Goal: Task Accomplishment & Management: Use online tool/utility

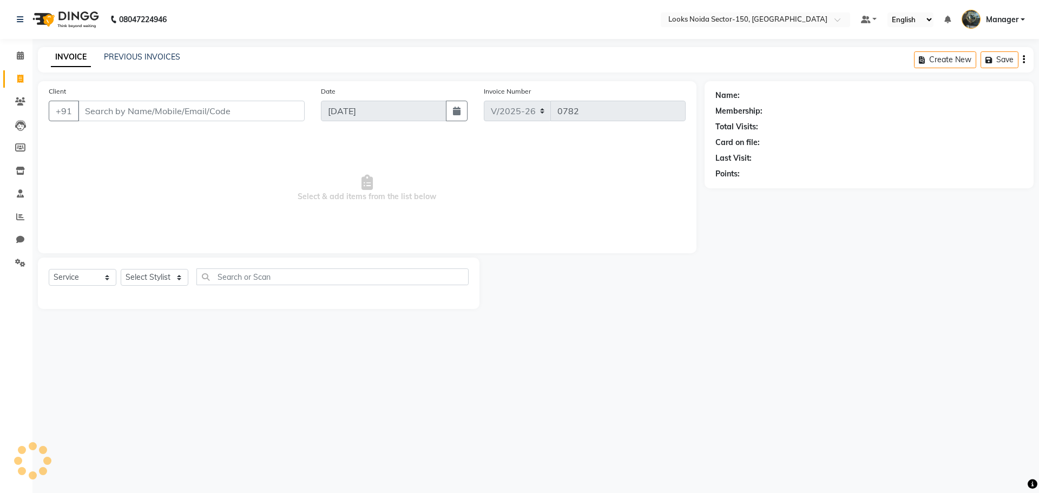
select select "8587"
select select "service"
